Goal: Find contact information: Find contact information

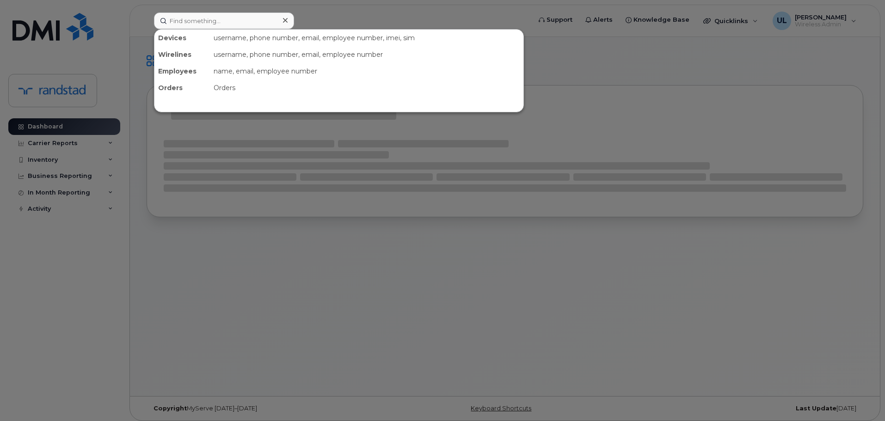
type input "Plawiuk"
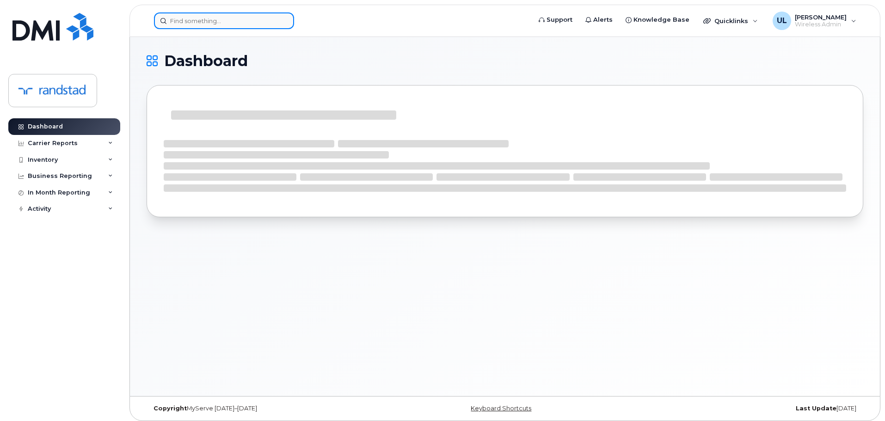
click at [214, 13] on input at bounding box center [224, 20] width 140 height 17
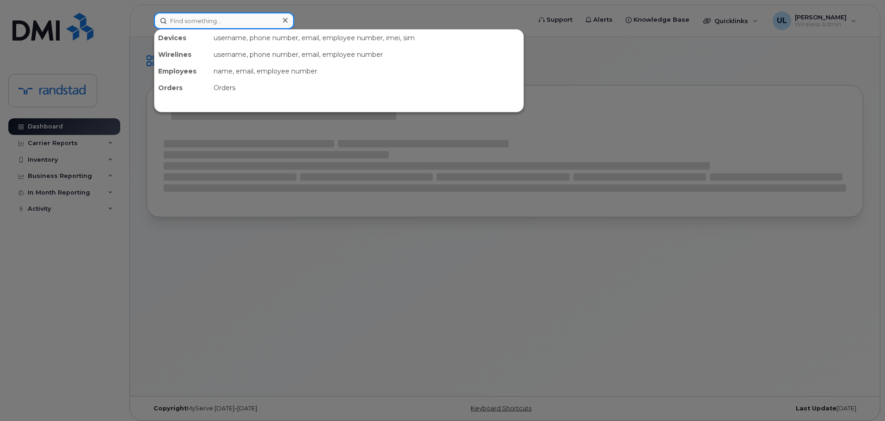
paste input "Kapadia"
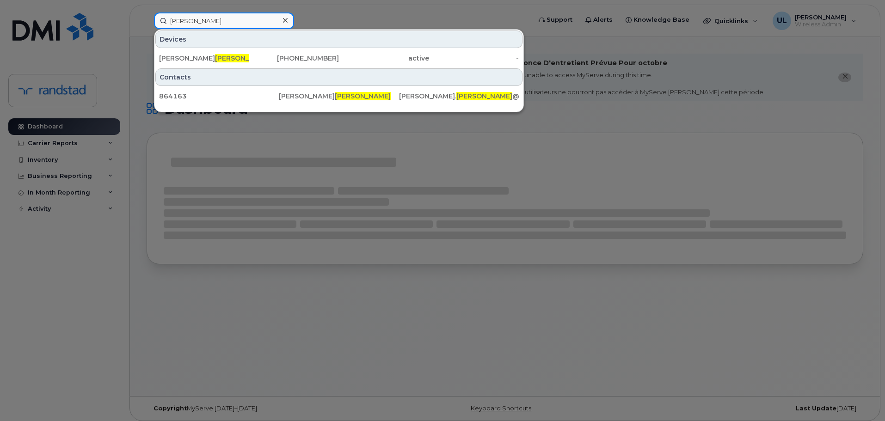
type input "Kapadia"
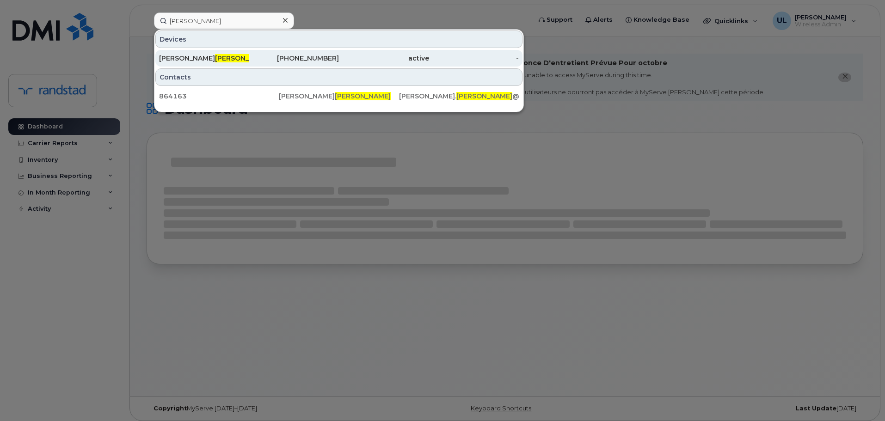
drag, startPoint x: 216, startPoint y: 49, endPoint x: 216, endPoint y: 57, distance: 8.3
click at [216, 57] on div "Minesh Kapadia" at bounding box center [204, 58] width 90 height 9
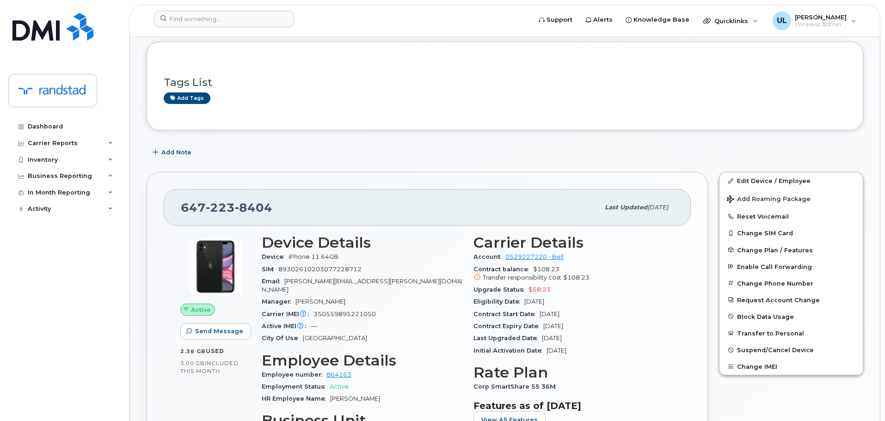
scroll to position [185, 0]
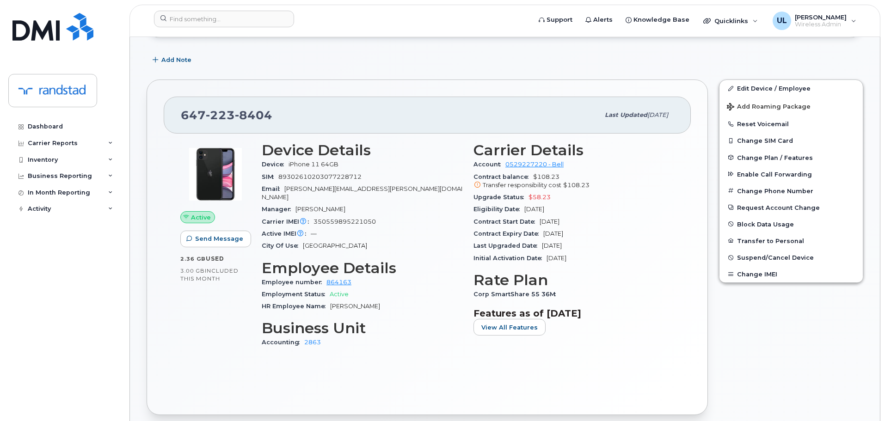
drag, startPoint x: 586, startPoint y: 229, endPoint x: 542, endPoint y: 232, distance: 43.5
click at [542, 232] on div "Contract Expiry Date Dec 19, 2025" at bounding box center [573, 234] width 201 height 12
click at [542, 232] on span "Contract Expiry Date" at bounding box center [508, 233] width 70 height 7
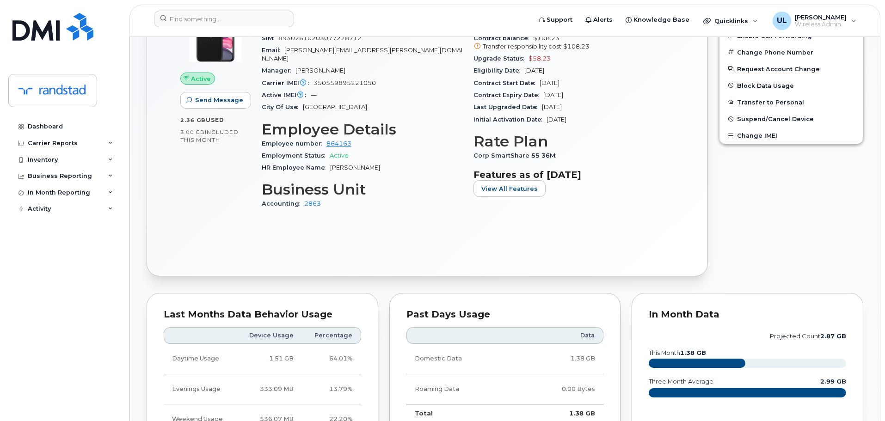
scroll to position [92, 0]
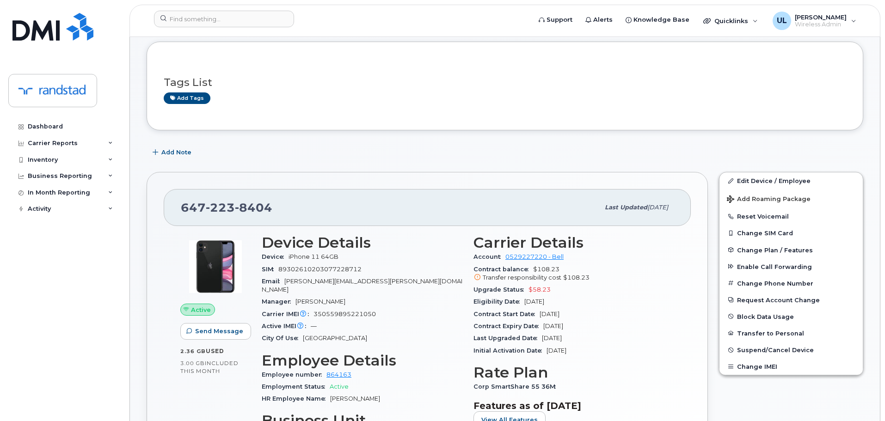
click at [314, 284] on span "minesh.kapadia@randstaddigital.com" at bounding box center [362, 285] width 201 height 15
copy span "kapadia"
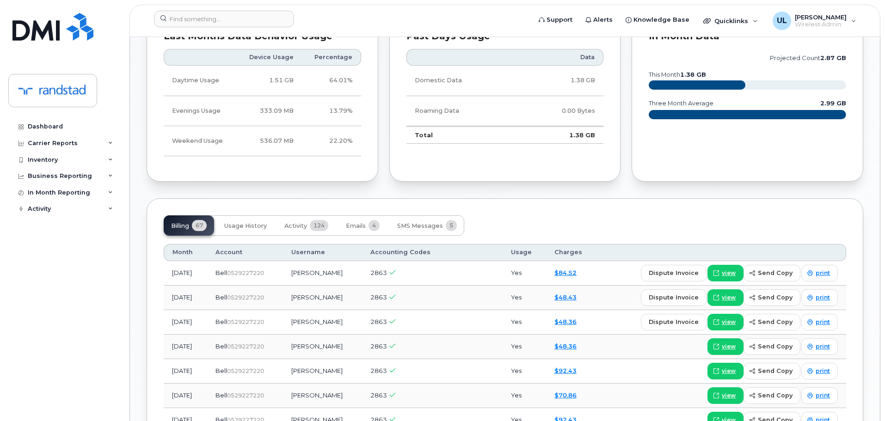
scroll to position [786, 0]
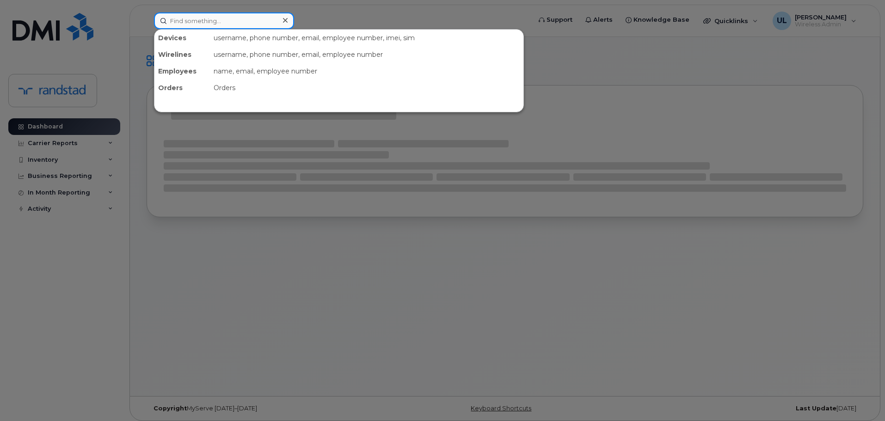
click at [208, 20] on input at bounding box center [224, 20] width 140 height 17
paste input "Noble"
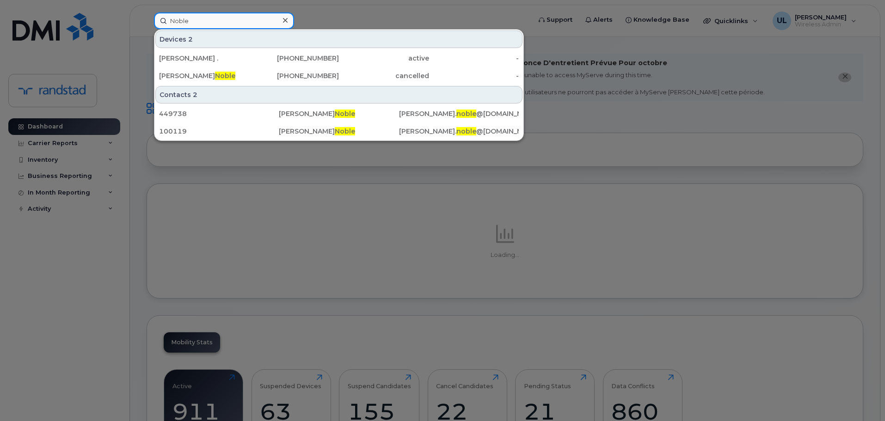
type input "Noble"
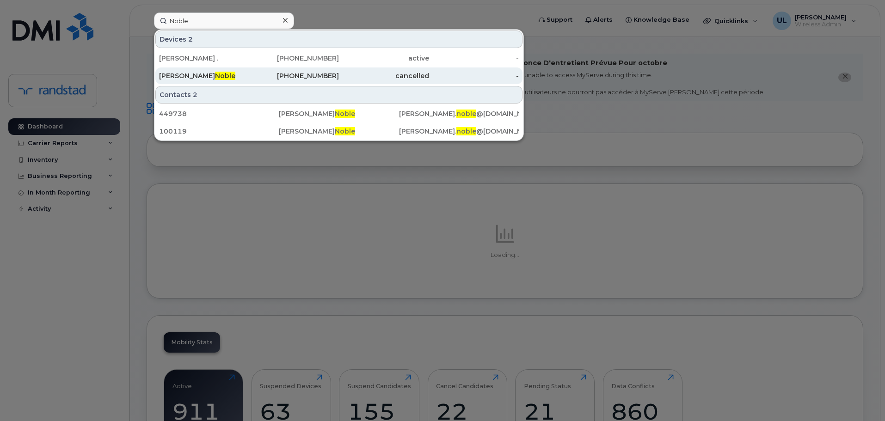
drag, startPoint x: 213, startPoint y: 58, endPoint x: 266, endPoint y: 80, distance: 57.8
click at [213, 58] on div "Ian ." at bounding box center [204, 58] width 90 height 9
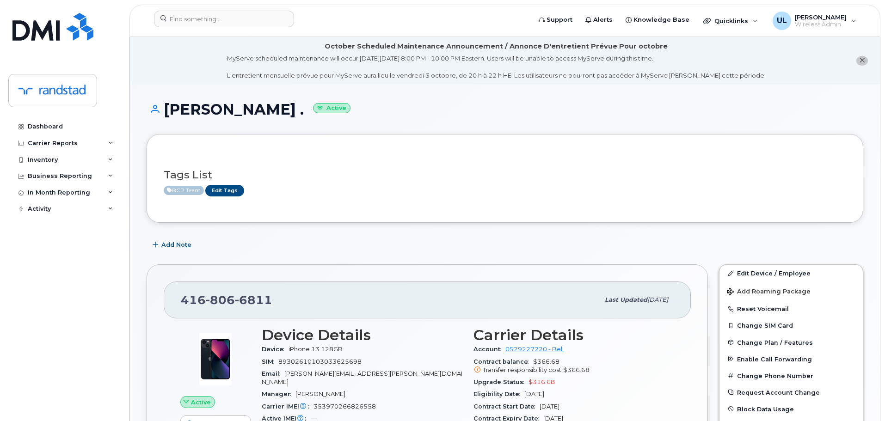
scroll to position [139, 0]
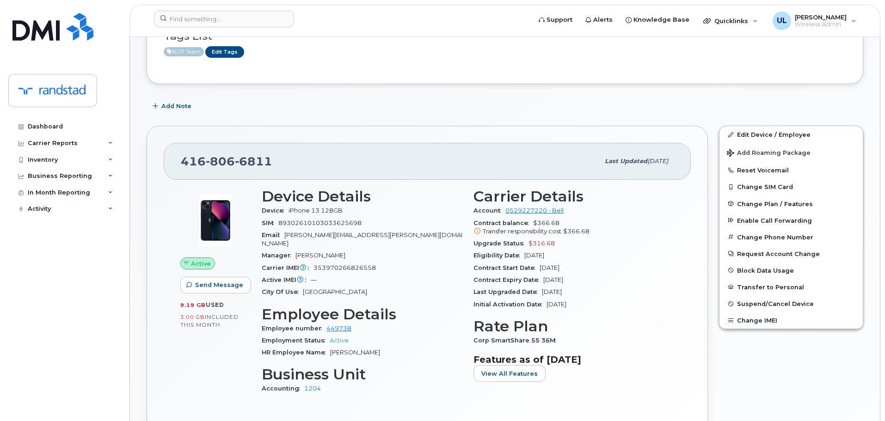
click at [228, 170] on div "[PHONE_NUMBER]" at bounding box center [390, 161] width 418 height 19
copy span "[PHONE_NUMBER]"
